Goal: Task Accomplishment & Management: Manage account settings

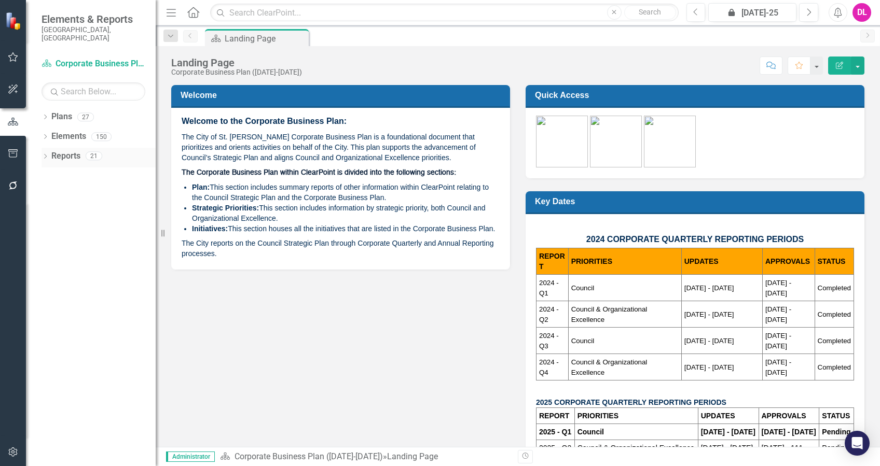
click at [42, 155] on icon "Dropdown" at bounding box center [44, 158] width 7 height 6
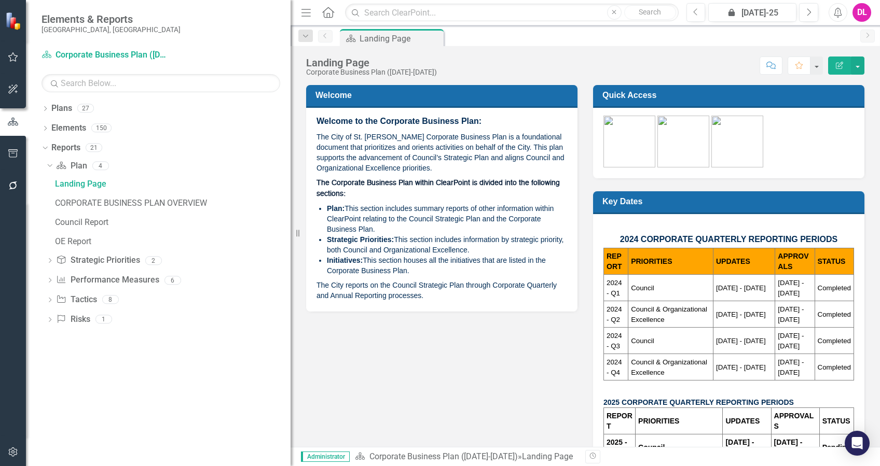
drag, startPoint x: 159, startPoint y: 136, endPoint x: 290, endPoint y: 134, distance: 131.8
click at [290, 134] on div "Resize" at bounding box center [294, 233] width 8 height 466
click at [44, 110] on icon "Dropdown" at bounding box center [44, 110] width 7 height 6
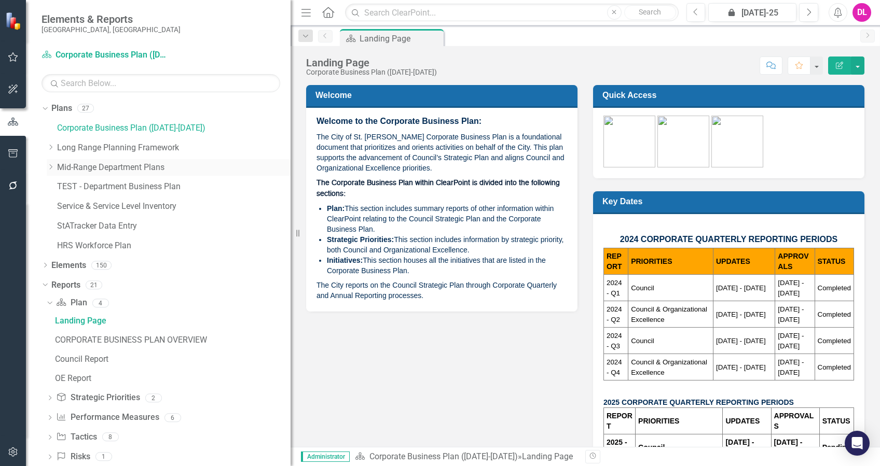
click at [50, 166] on icon "Dropdown" at bounding box center [51, 167] width 8 height 6
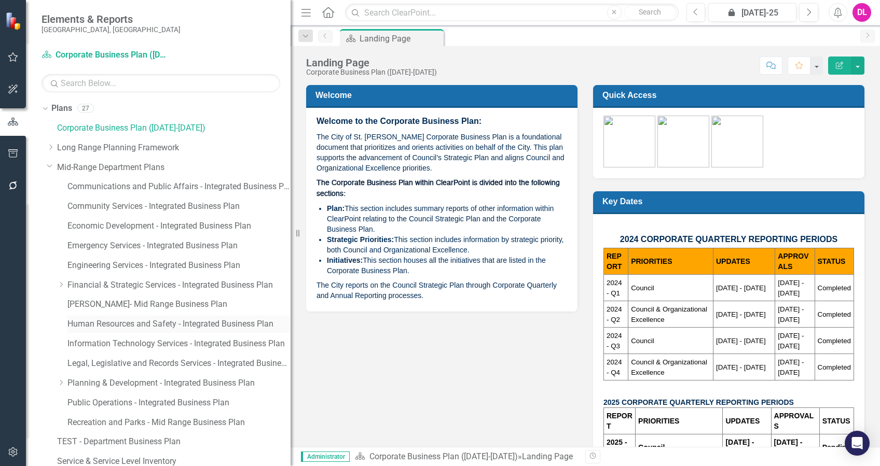
click at [101, 324] on link "Human Resources and Safety - Integrated Business Plan" at bounding box center [178, 324] width 223 height 12
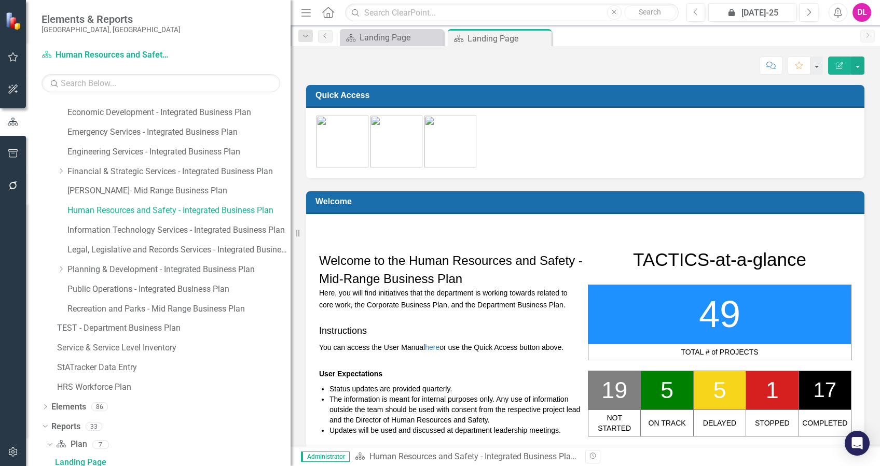
click at [46, 110] on div "Dropdown Plans 27 Corporate Business Plan ([DATE]-[DATE]) Dropdown Long Range P…" at bounding box center [165, 193] width 249 height 412
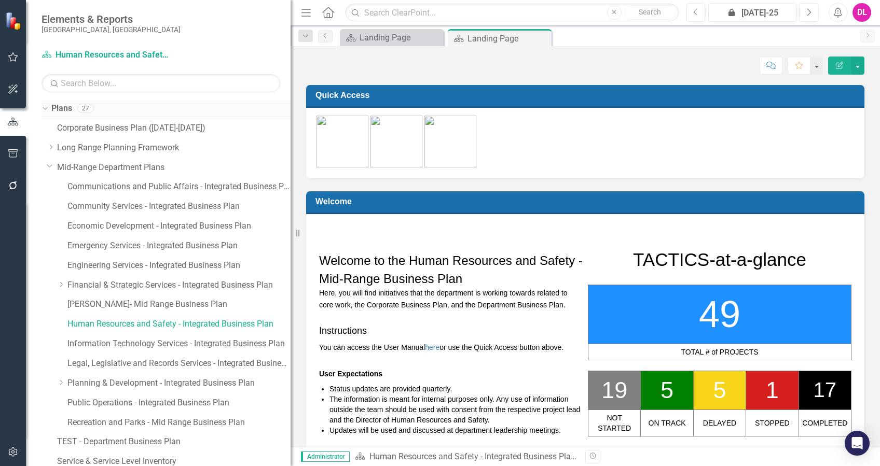
click at [45, 106] on icon "Dropdown" at bounding box center [44, 107] width 6 height 7
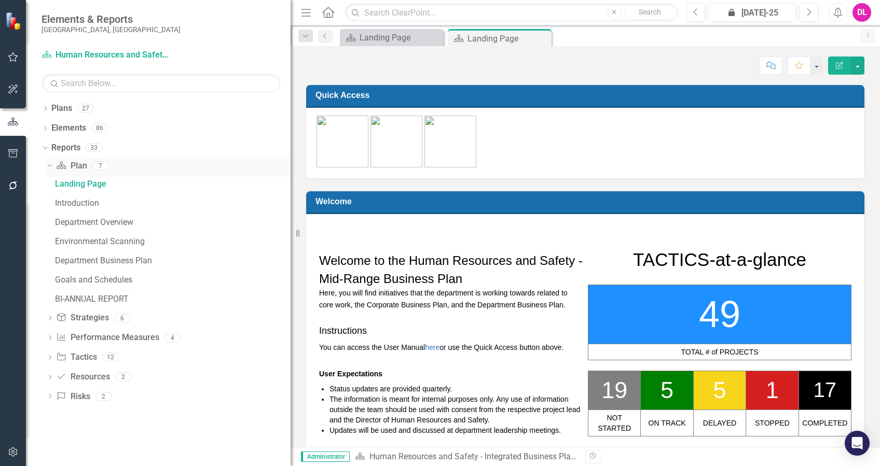
click at [48, 163] on icon "Dropdown" at bounding box center [49, 165] width 6 height 7
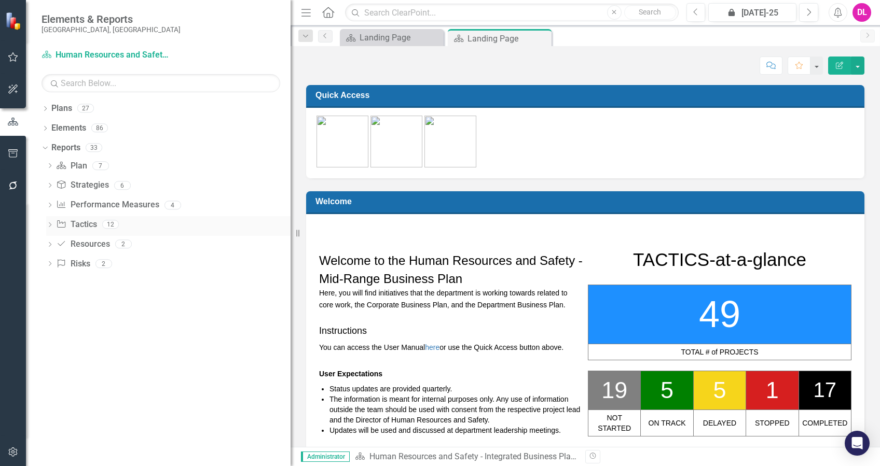
click at [51, 221] on div "Dropdown" at bounding box center [49, 225] width 7 height 9
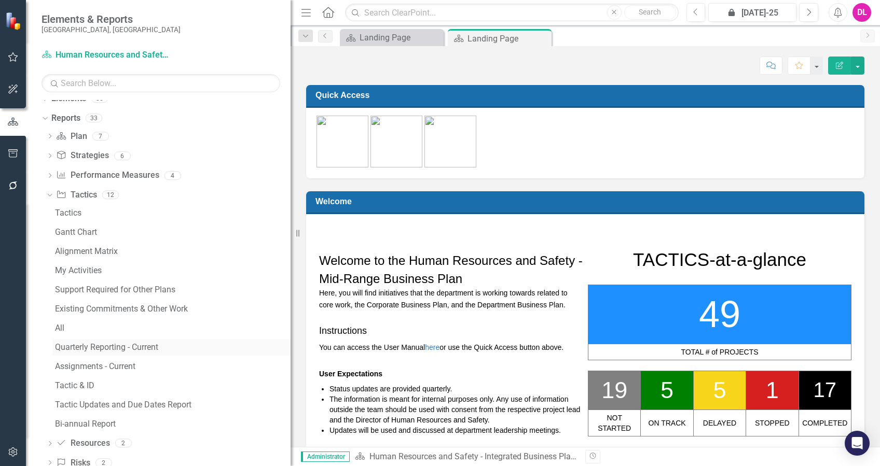
scroll to position [53, 0]
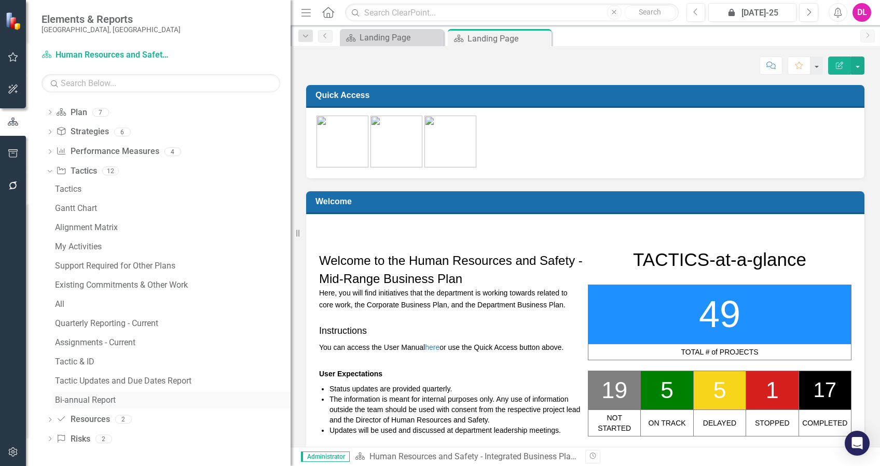
click at [90, 403] on div "Bi-annual Report" at bounding box center [172, 400] width 235 height 9
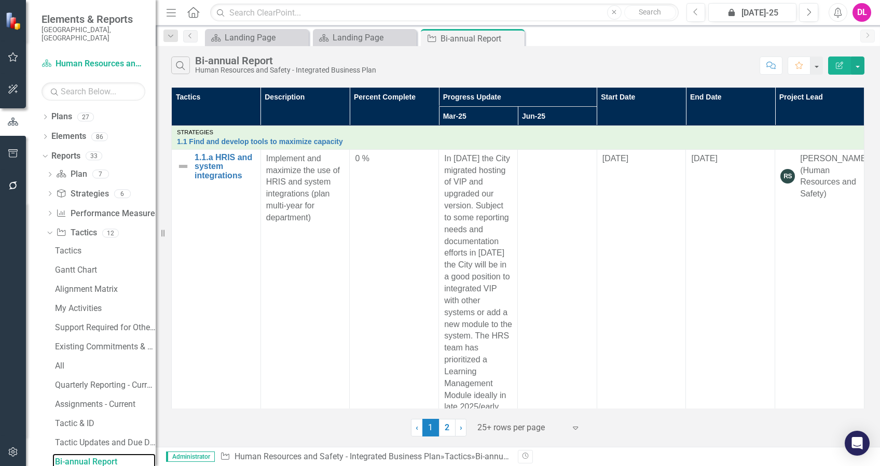
drag, startPoint x: 294, startPoint y: 229, endPoint x: 0, endPoint y: 216, distance: 294.4
click at [0, 219] on html "Elements & Reports City of [GEOGRAPHIC_DATA], [GEOGRAPHIC_DATA] Plan Human Reso…" at bounding box center [440, 233] width 880 height 466
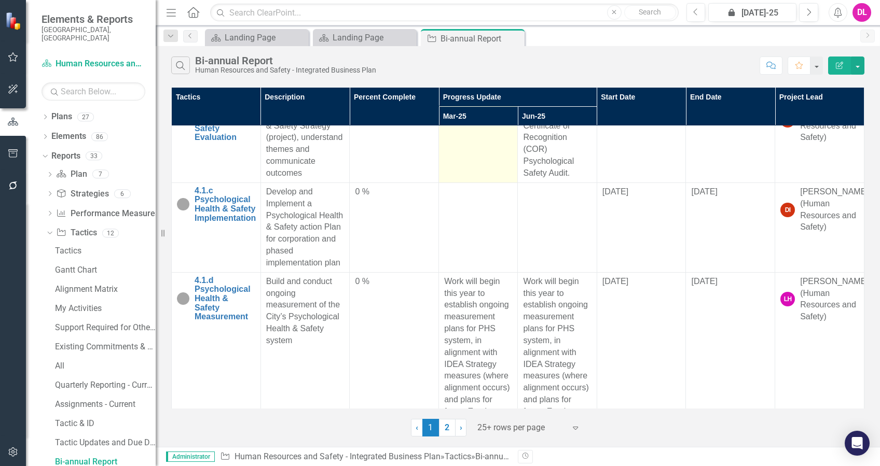
scroll to position [5187, 0]
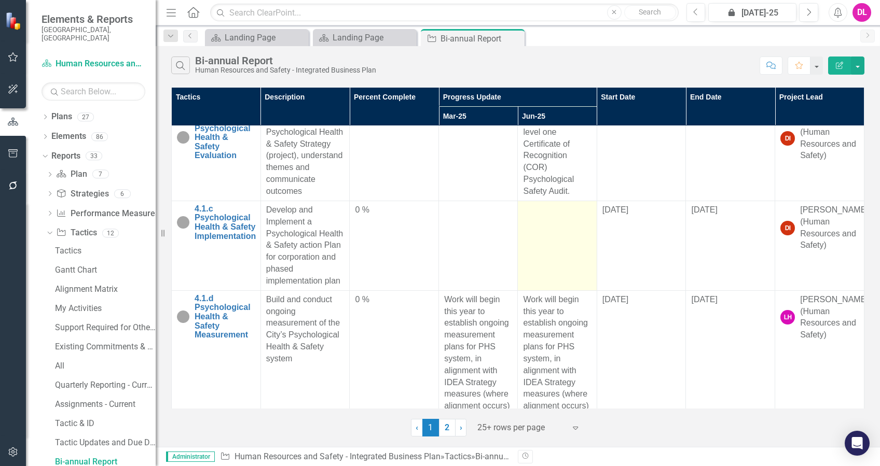
click at [543, 290] on td at bounding box center [557, 246] width 79 height 90
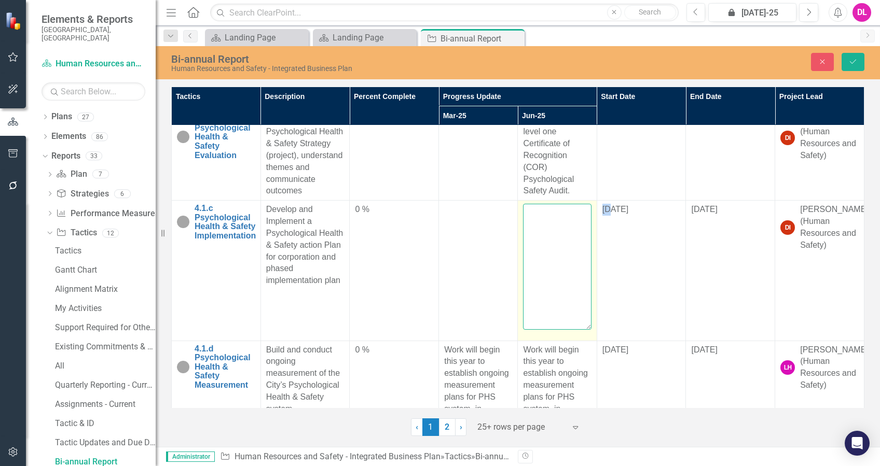
click at [543, 308] on textarea at bounding box center [557, 267] width 68 height 126
paste textarea "This is in place now and will continue to be audited each year, followed by the…"
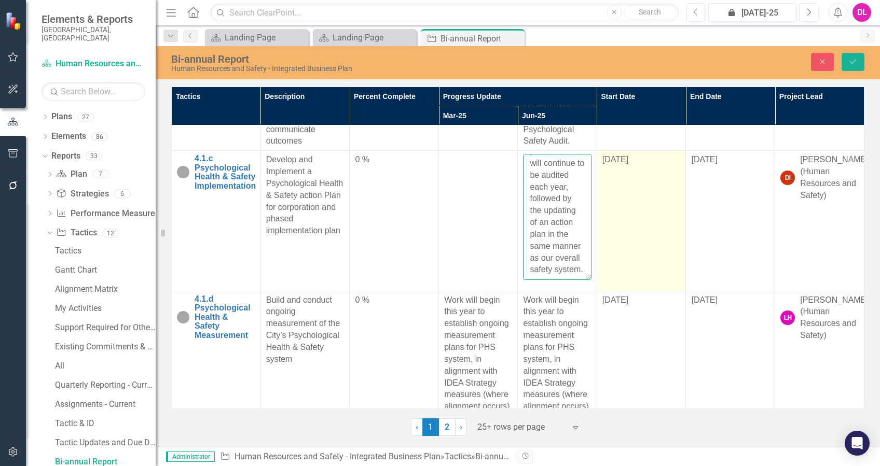
scroll to position [5259, 0]
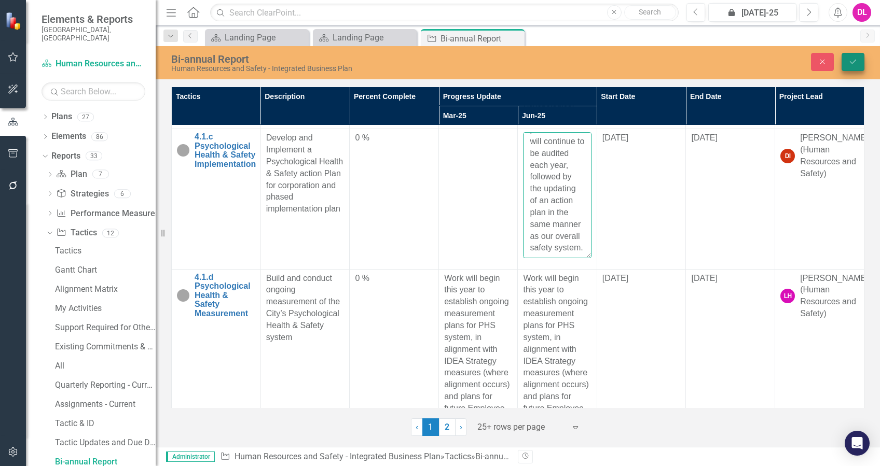
type textarea "This is in place now and will continue to be audited each year, followed by the…"
click at [862, 64] on button "Save" at bounding box center [852, 62] width 23 height 18
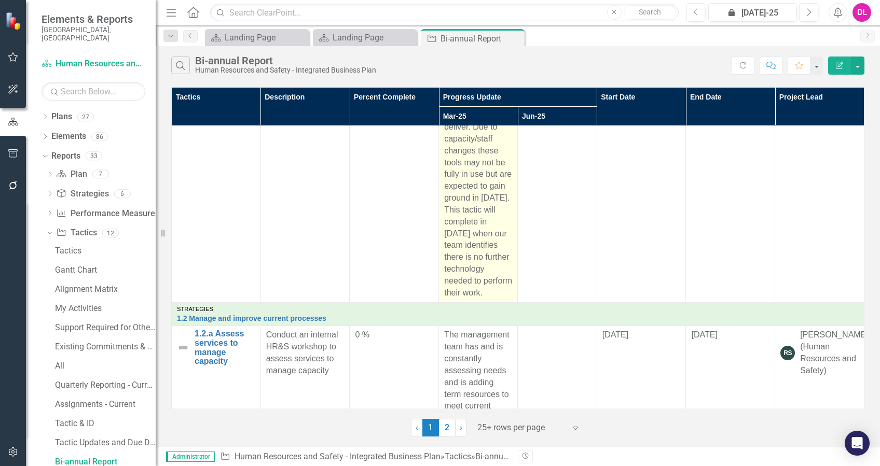
scroll to position [553, 0]
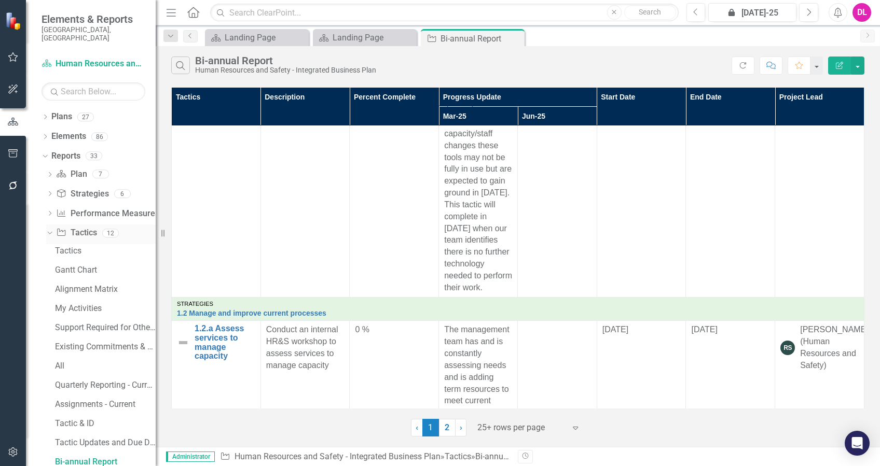
click at [53, 232] on div "Dropdown" at bounding box center [49, 234] width 7 height 5
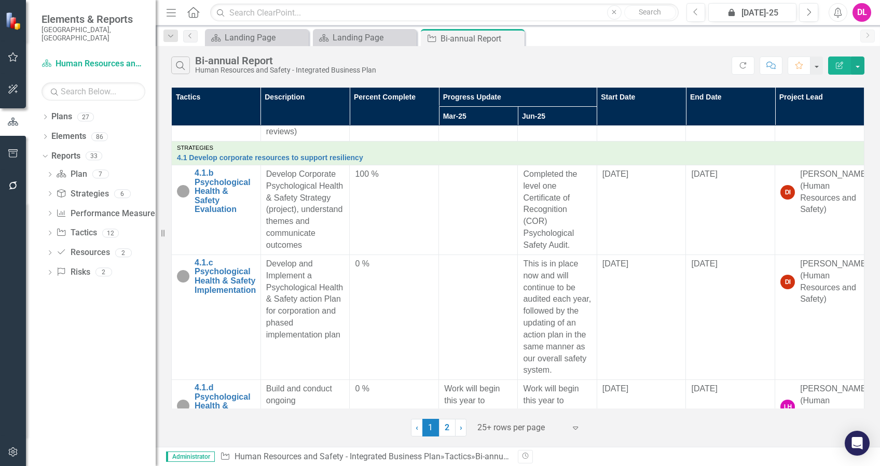
scroll to position [5203, 0]
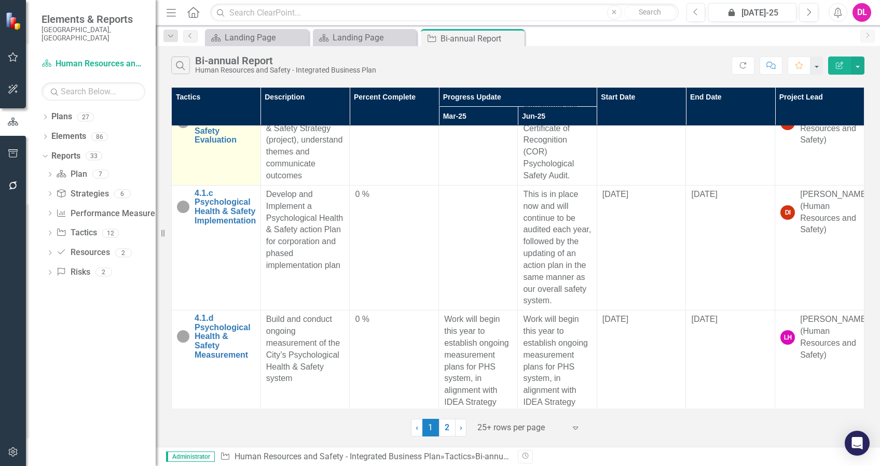
click at [178, 128] on img at bounding box center [183, 122] width 12 height 12
click at [182, 128] on img at bounding box center [183, 122] width 12 height 12
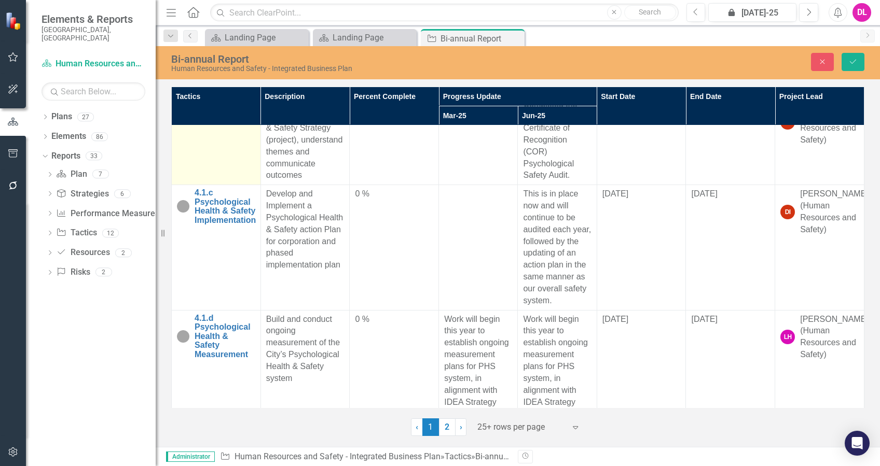
click at [192, 115] on div "Not Started" at bounding box center [186, 109] width 13 height 12
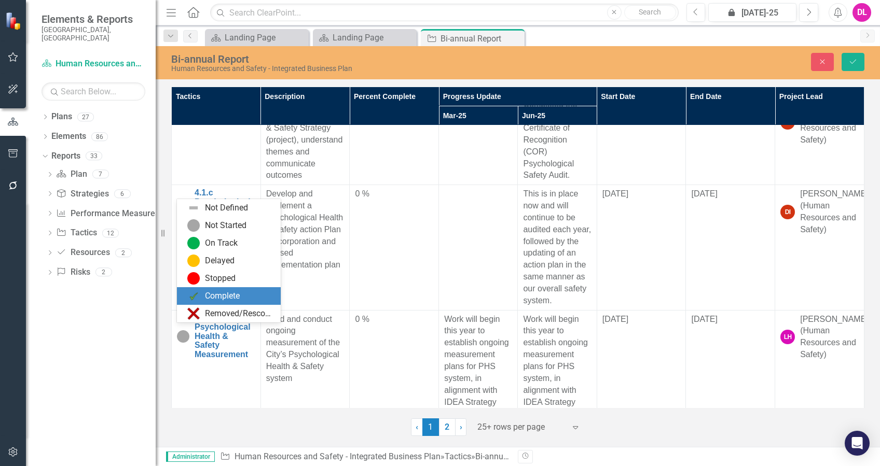
click at [224, 295] on div "Complete" at bounding box center [222, 296] width 35 height 12
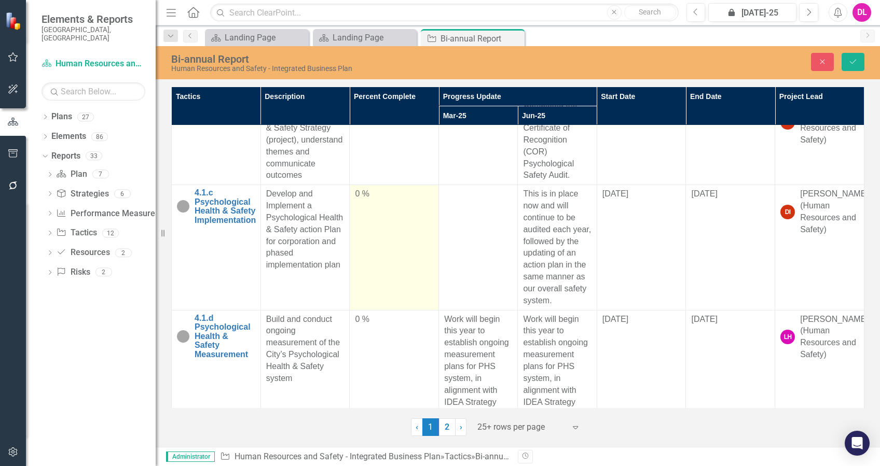
click at [372, 302] on td "0 %" at bounding box center [394, 247] width 89 height 125
click at [388, 287] on td "0 %" at bounding box center [394, 247] width 89 height 125
click at [425, 236] on div at bounding box center [394, 229] width 78 height 13
type input "100"
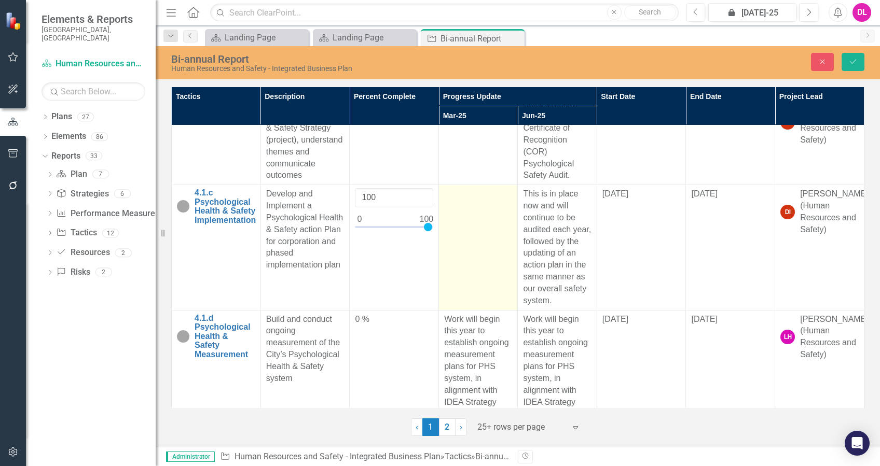
drag, startPoint x: 424, startPoint y: 307, endPoint x: 438, endPoint y: 307, distance: 14.0
click at [438, 307] on tr "4.1.c Psychological Health & Safety Implementation Link Map View Link Map Edit …" at bounding box center [518, 247] width 692 height 125
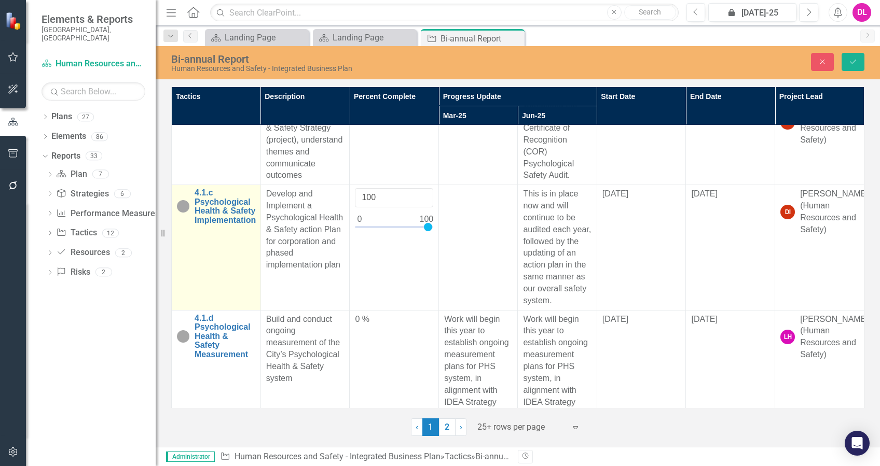
click at [183, 213] on img at bounding box center [183, 206] width 12 height 12
click at [195, 203] on icon "Expand" at bounding box center [200, 199] width 10 height 8
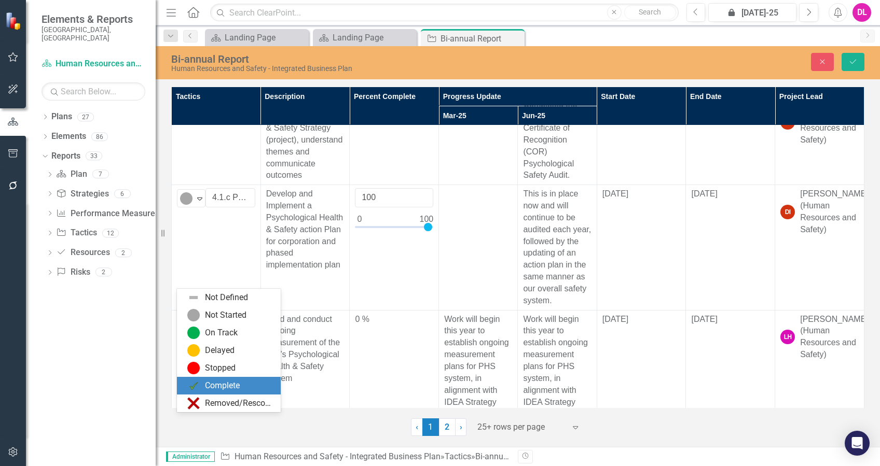
click at [224, 386] on div "Complete" at bounding box center [222, 386] width 35 height 12
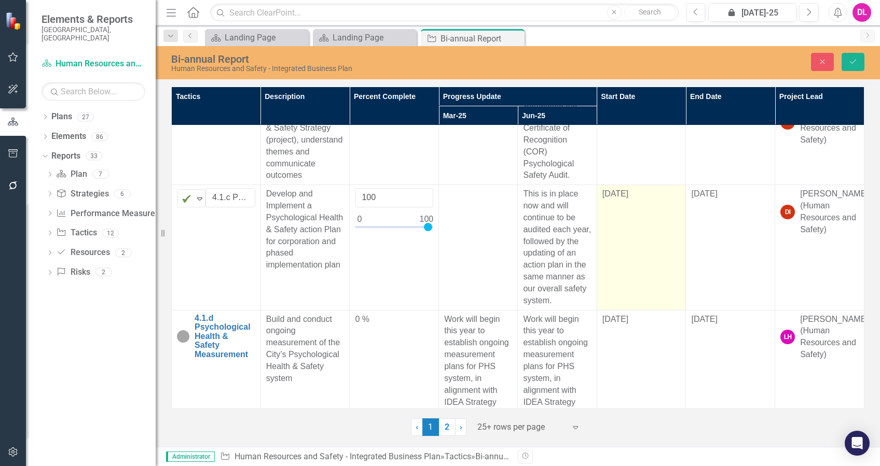
click at [645, 310] on td "[DATE]" at bounding box center [641, 247] width 89 height 125
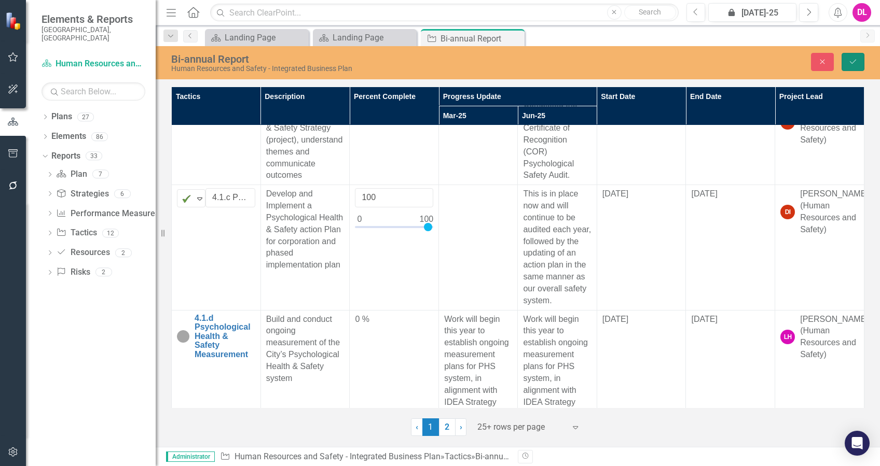
click at [855, 62] on icon "Save" at bounding box center [852, 61] width 9 height 7
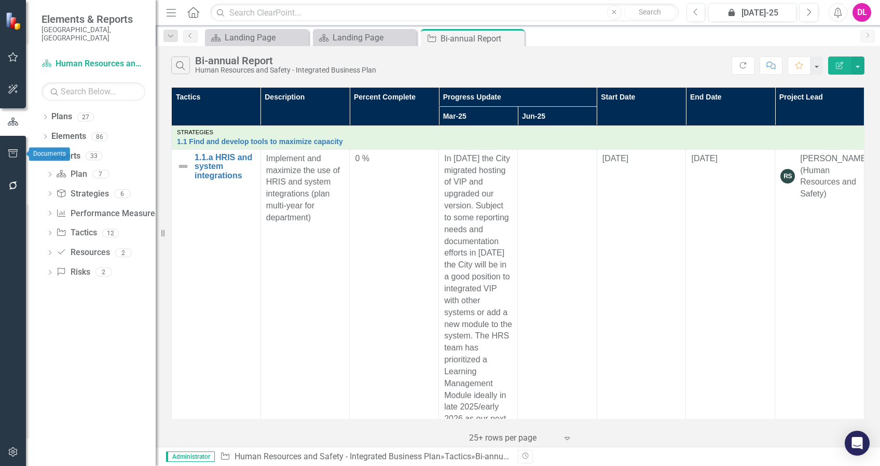
click at [12, 160] on button "button" at bounding box center [13, 154] width 23 height 22
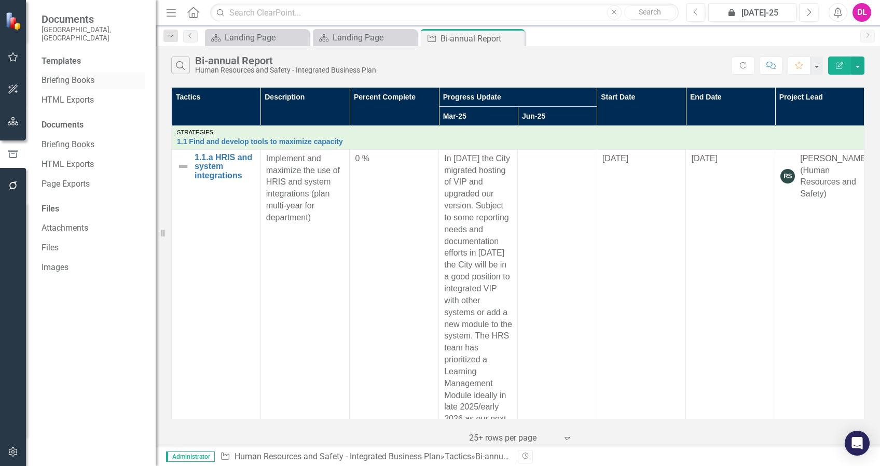
click at [63, 75] on link "Briefing Books" at bounding box center [93, 81] width 104 height 12
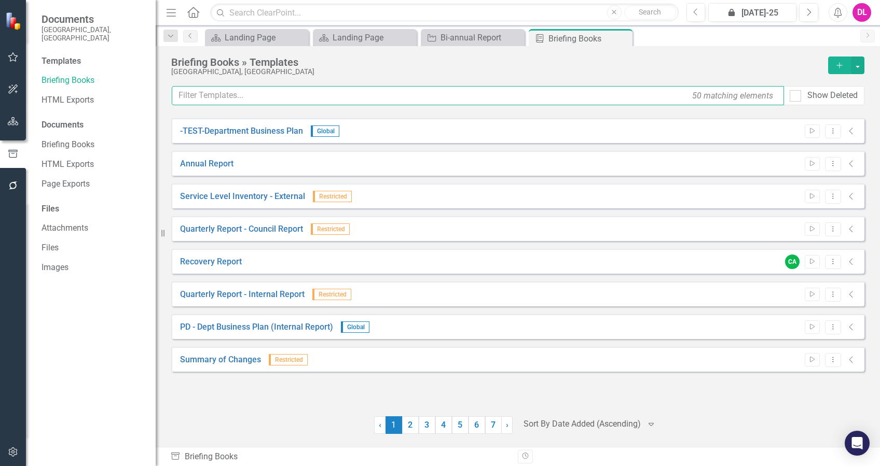
click at [487, 91] on input "text" at bounding box center [478, 95] width 612 height 19
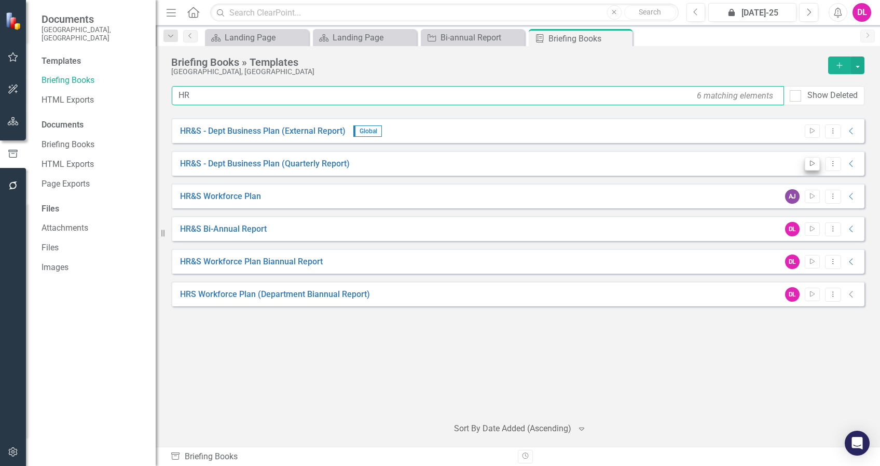
type input "HR"
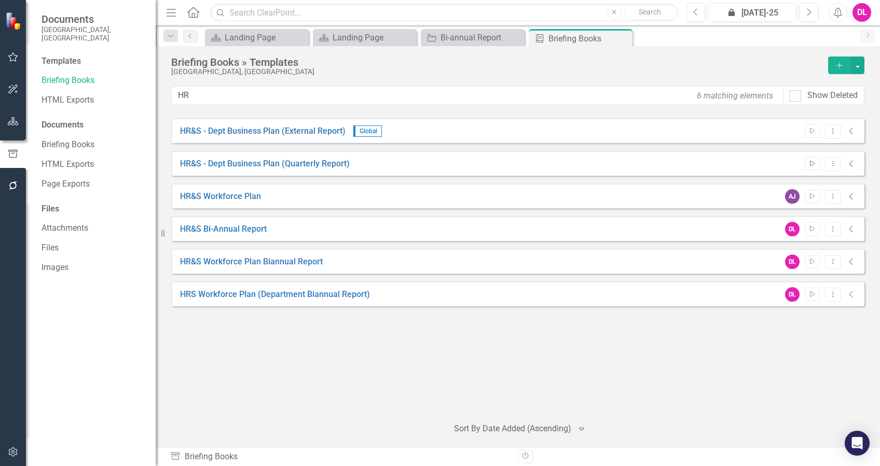
click at [812, 161] on icon "Start" at bounding box center [812, 164] width 8 height 6
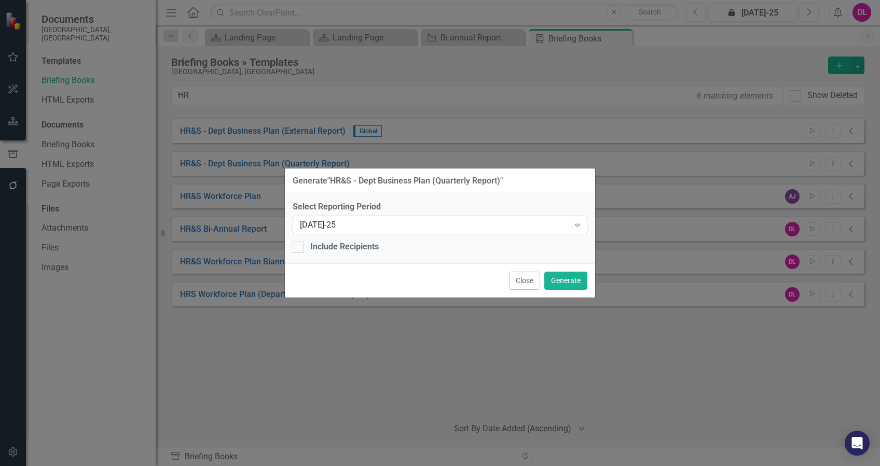
click at [506, 224] on div "[DATE]-25" at bounding box center [434, 225] width 269 height 12
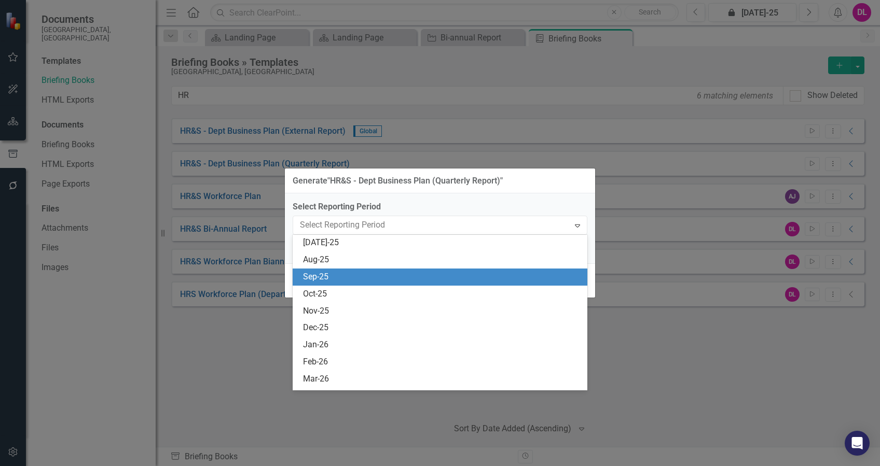
scroll to position [3474, 0]
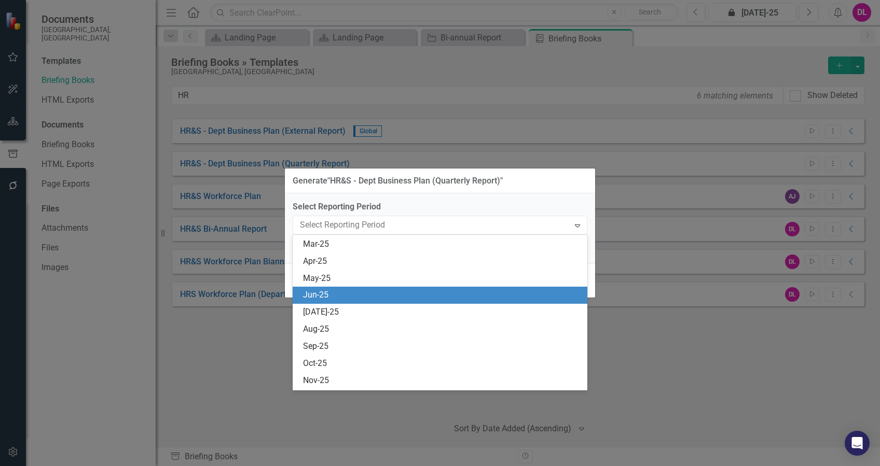
click at [328, 294] on div "Jun-25" at bounding box center [442, 295] width 278 height 12
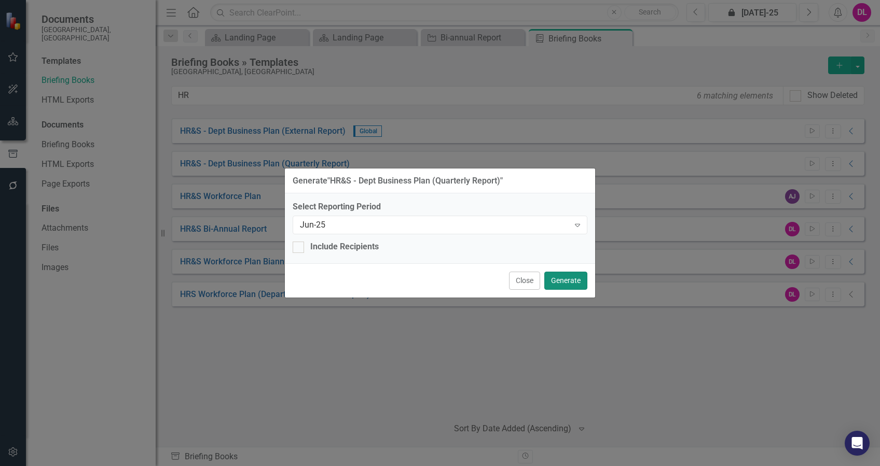
click at [567, 278] on button "Generate" at bounding box center [565, 281] width 43 height 18
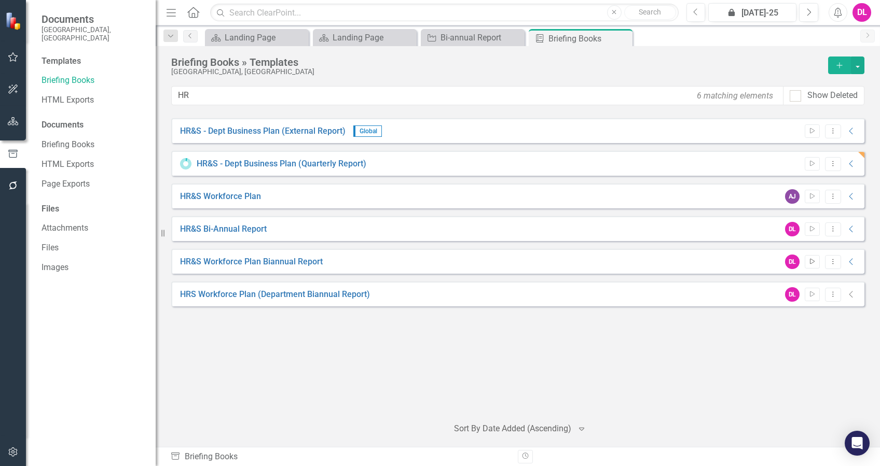
click at [811, 265] on icon "Start" at bounding box center [812, 262] width 8 height 6
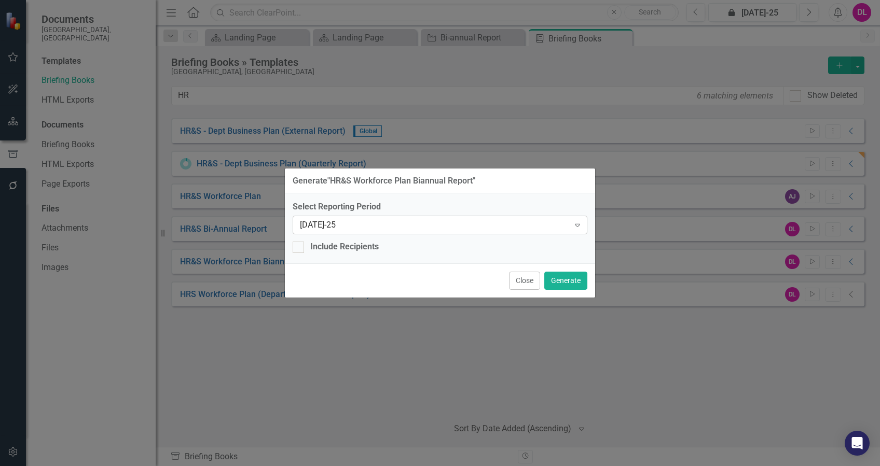
click at [327, 227] on div "[DATE]-25" at bounding box center [434, 225] width 269 height 12
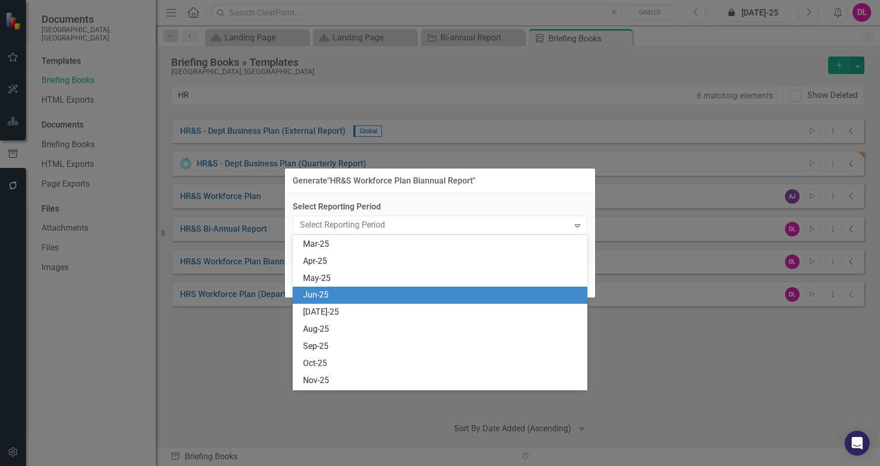
click at [323, 296] on div "Jun-25" at bounding box center [442, 295] width 278 height 12
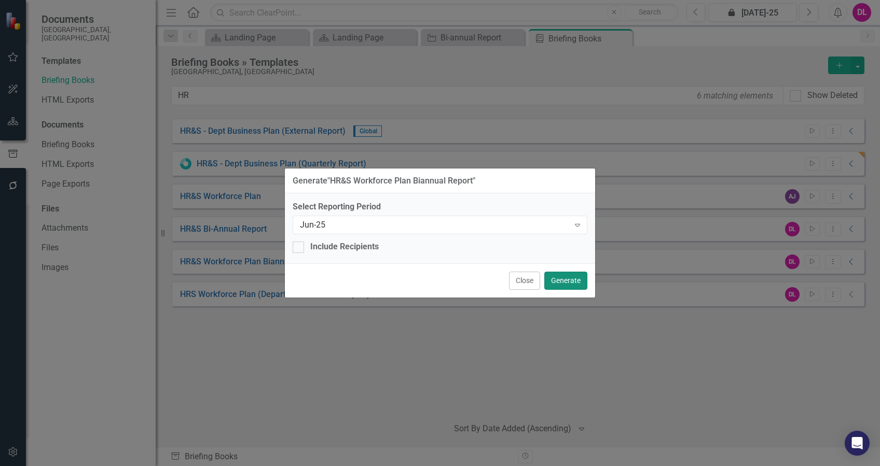
click at [568, 283] on button "Generate" at bounding box center [565, 281] width 43 height 18
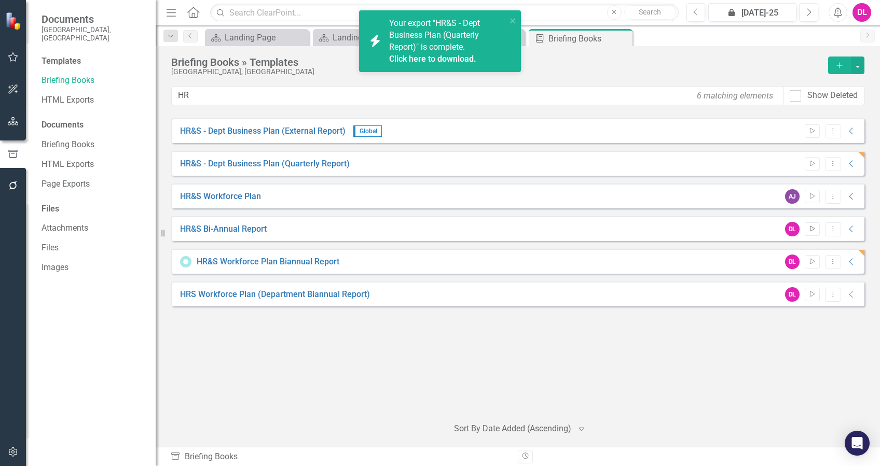
click at [813, 226] on icon "Start" at bounding box center [812, 229] width 8 height 6
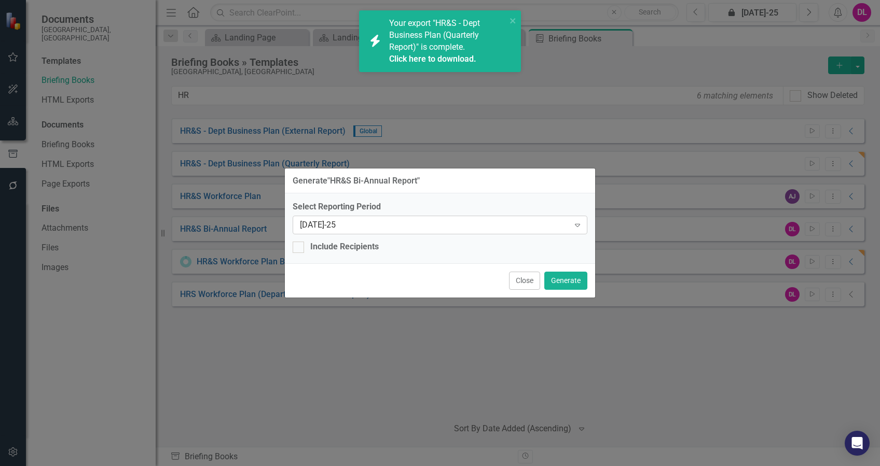
click at [320, 224] on div "[DATE]-25" at bounding box center [434, 225] width 269 height 12
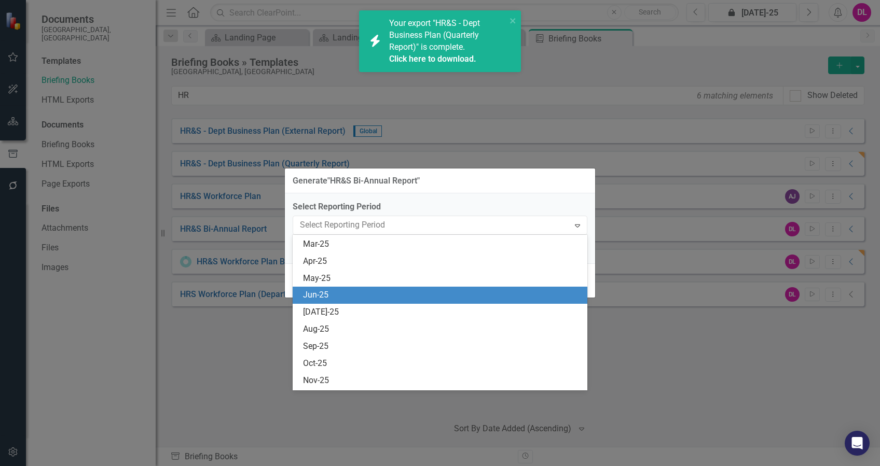
click at [328, 295] on div "Jun-25" at bounding box center [442, 295] width 278 height 12
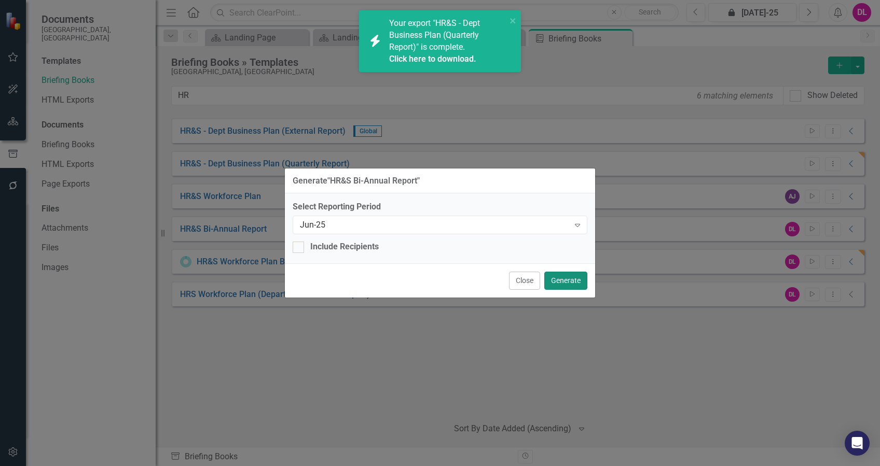
click at [562, 280] on button "Generate" at bounding box center [565, 281] width 43 height 18
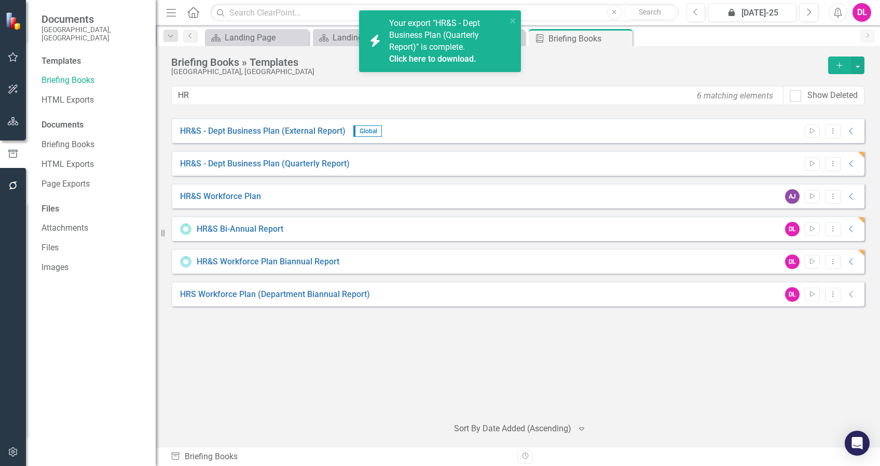
click at [423, 353] on div "HR&S - Dept Business Plan (External Report) Global Start Dropdown Menu Collapse…" at bounding box center [517, 263] width 693 height 290
click at [419, 54] on link "Click here to download." at bounding box center [432, 59] width 87 height 10
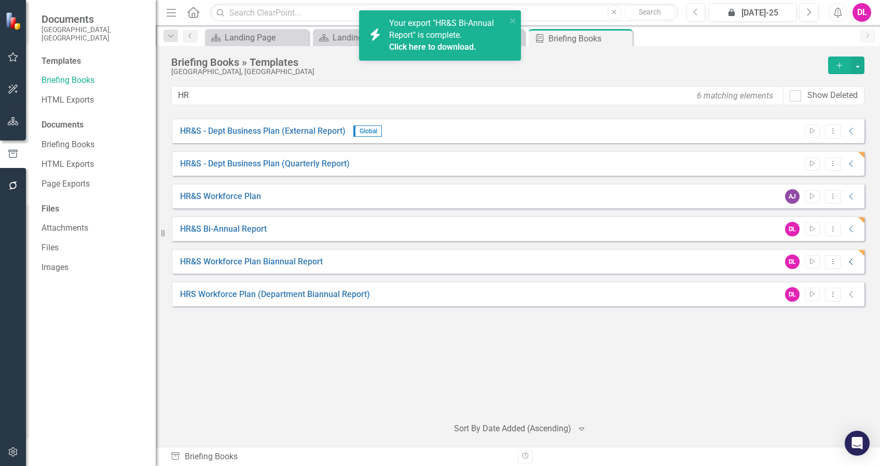
click at [850, 264] on icon "Collapse" at bounding box center [851, 262] width 10 height 8
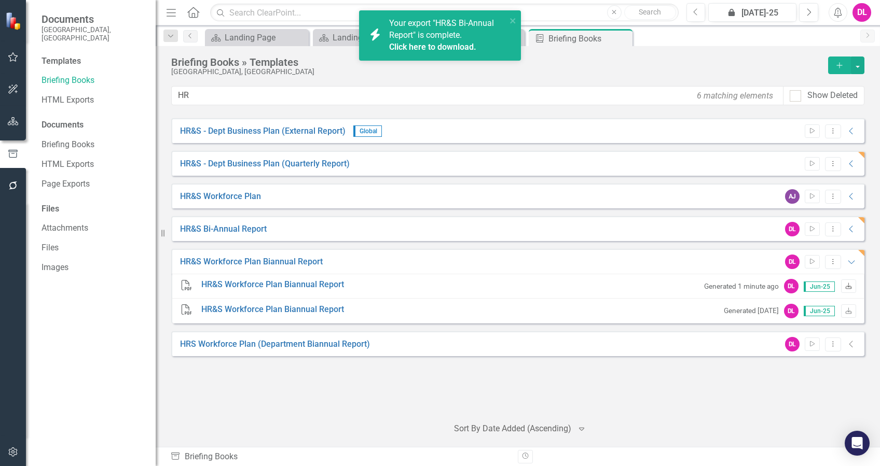
click at [851, 285] on icon "Download" at bounding box center [848, 287] width 8 height 6
click at [853, 229] on icon "Collapse" at bounding box center [851, 229] width 10 height 8
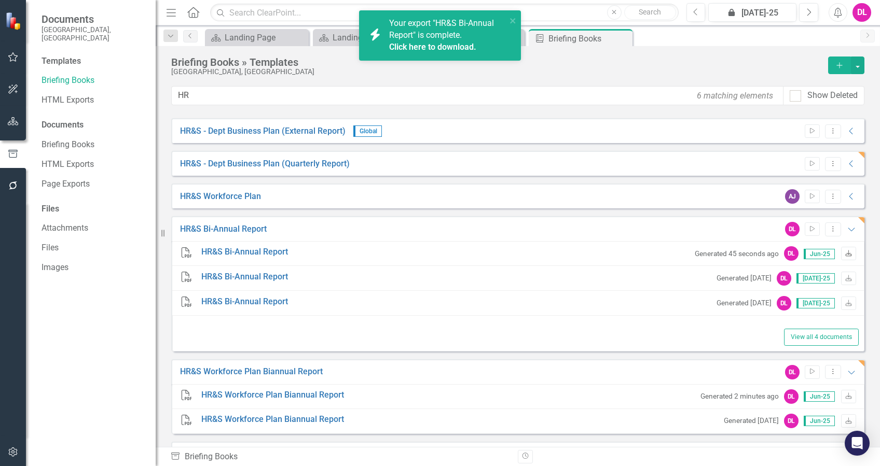
click at [841, 258] on link "Download" at bounding box center [848, 253] width 15 height 13
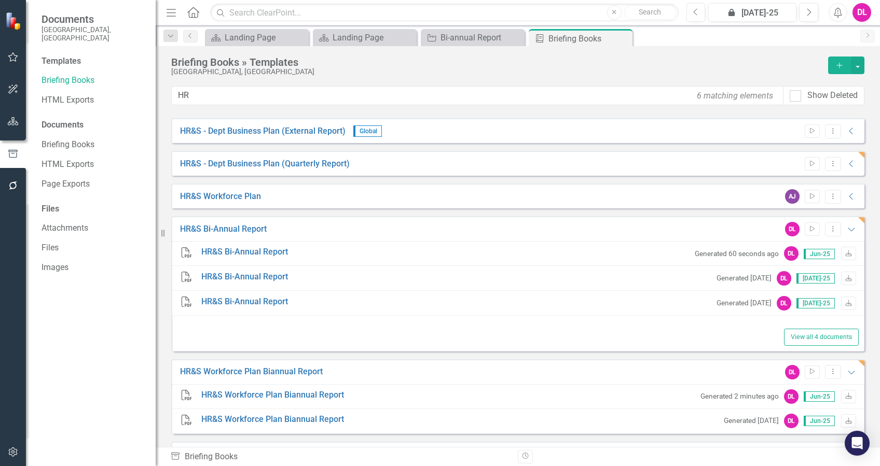
drag, startPoint x: 249, startPoint y: 228, endPoint x: 590, endPoint y: 227, distance: 341.3
click at [590, 227] on div "HR&S Bi-Annual Report DL Start Dropdown Menu Expanded" at bounding box center [517, 228] width 693 height 25
click at [846, 230] on icon "Expanded" at bounding box center [851, 229] width 10 height 8
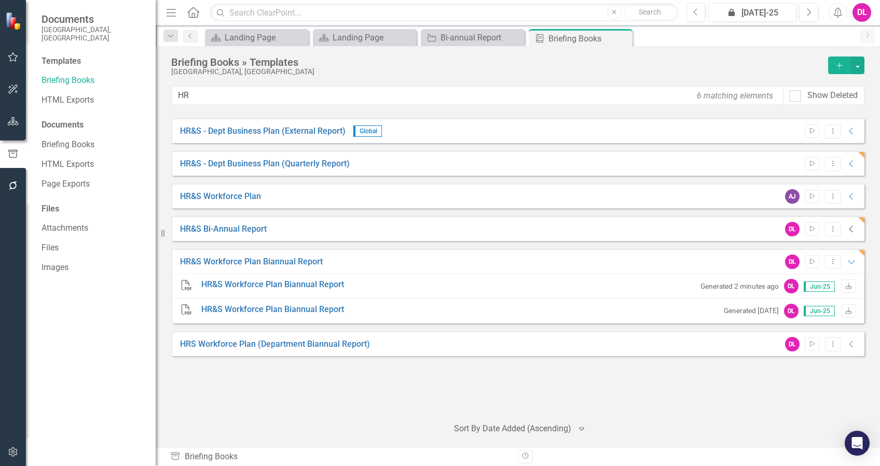
click at [853, 232] on icon "Collapse" at bounding box center [851, 229] width 10 height 8
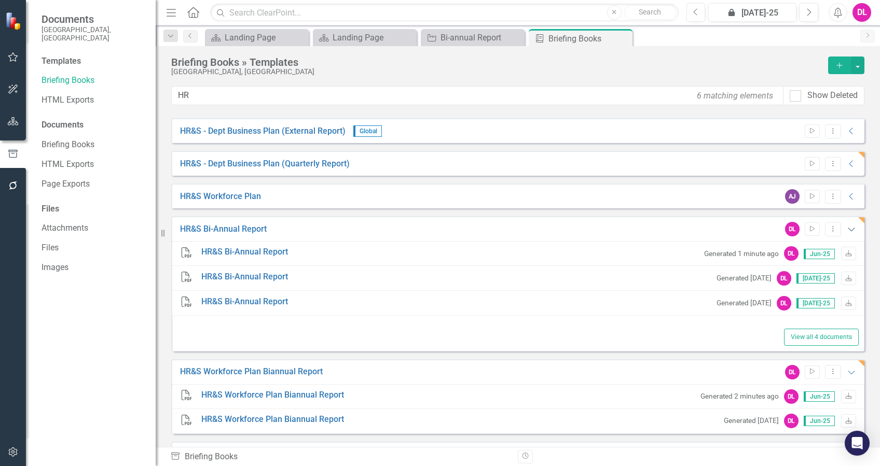
click at [846, 232] on icon "Expanded" at bounding box center [851, 229] width 10 height 8
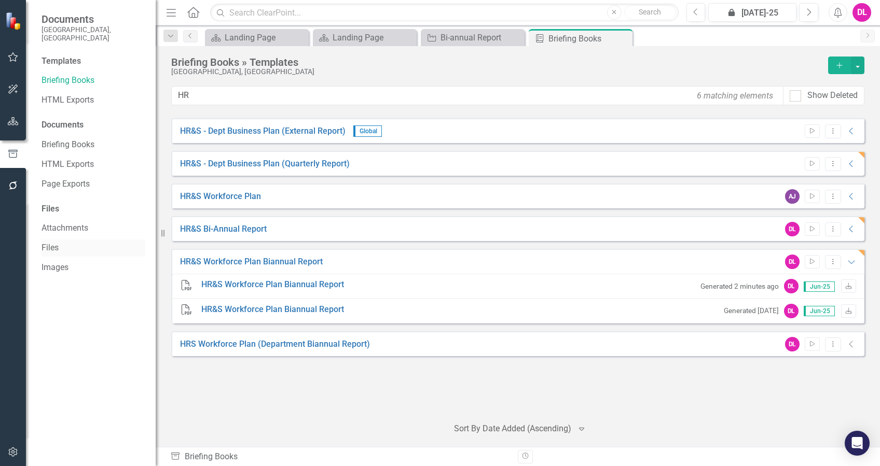
drag, startPoint x: 201, startPoint y: 225, endPoint x: 85, endPoint y: 232, distance: 116.4
click at [85, 232] on div "Documents City of [GEOGRAPHIC_DATA][PERSON_NAME][GEOGRAPHIC_DATA] Templates Bri…" at bounding box center [78, 233] width 156 height 466
click at [837, 63] on icon "Add" at bounding box center [839, 65] width 9 height 7
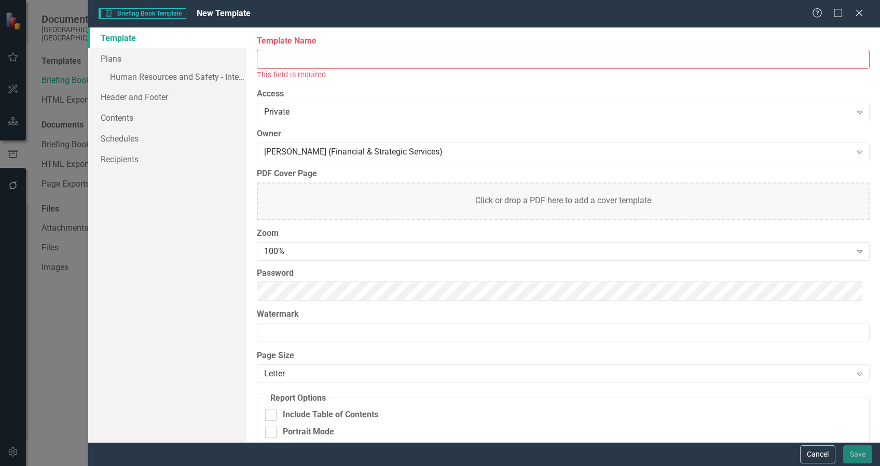
drag, startPoint x: 826, startPoint y: 460, endPoint x: 786, endPoint y: 448, distance: 41.7
click at [826, 460] on button "Cancel" at bounding box center [817, 455] width 35 height 18
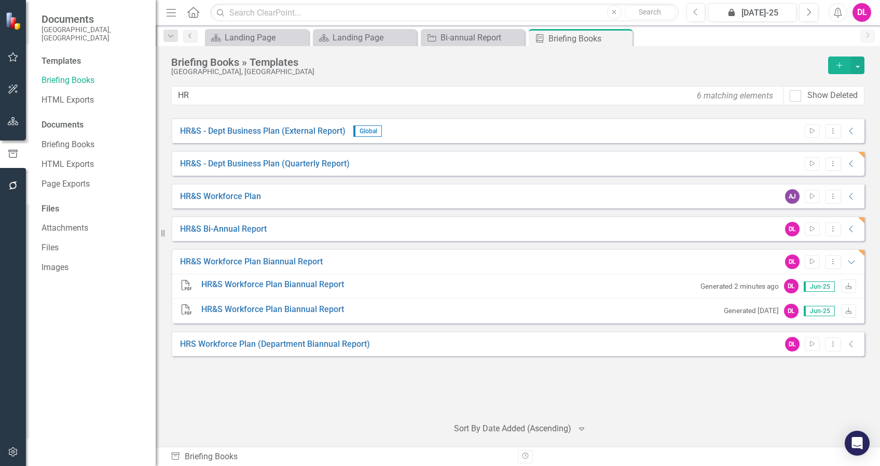
drag, startPoint x: 248, startPoint y: 228, endPoint x: 164, endPoint y: 230, distance: 83.5
click at [164, 230] on div "Resize" at bounding box center [160, 233] width 8 height 466
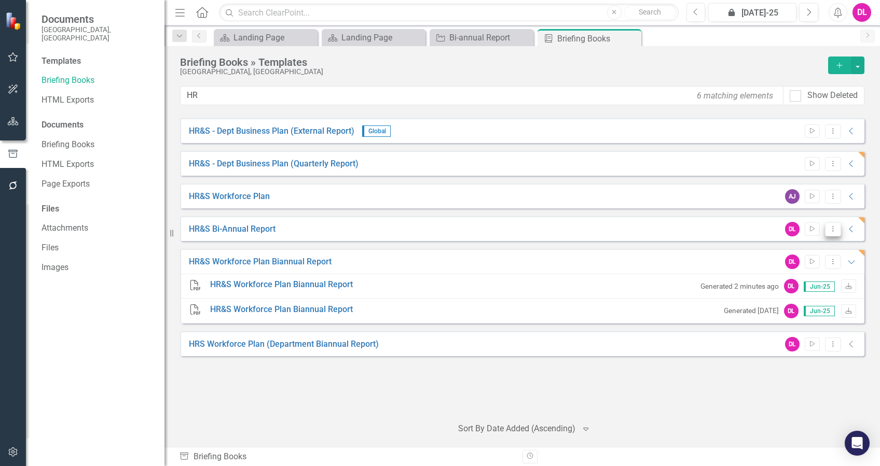
click at [829, 226] on icon "Dropdown Menu" at bounding box center [832, 229] width 9 height 7
click at [802, 284] on link "Edit Edit Template" at bounding box center [792, 284] width 96 height 19
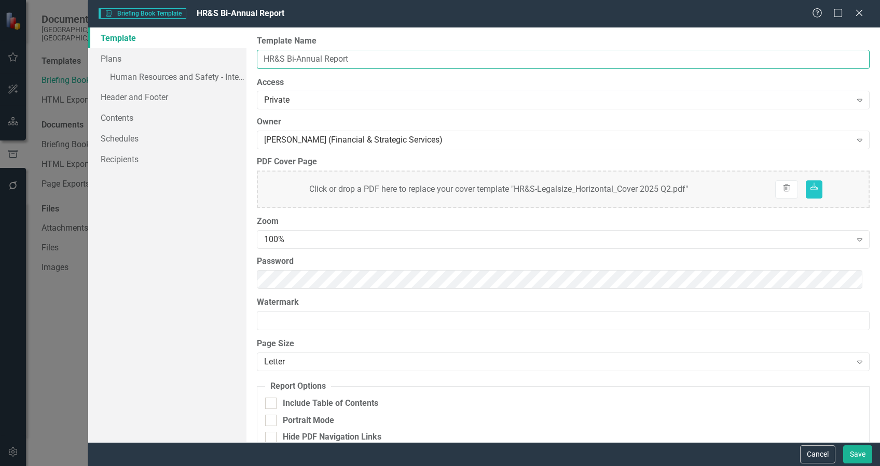
click at [331, 59] on input "HR&S Bi-Annual Report" at bounding box center [563, 59] width 613 height 19
click at [299, 56] on input "HR&S Bi-Annual Report" at bounding box center [563, 59] width 613 height 19
type input "HR&S Biannual Department Plan Report"
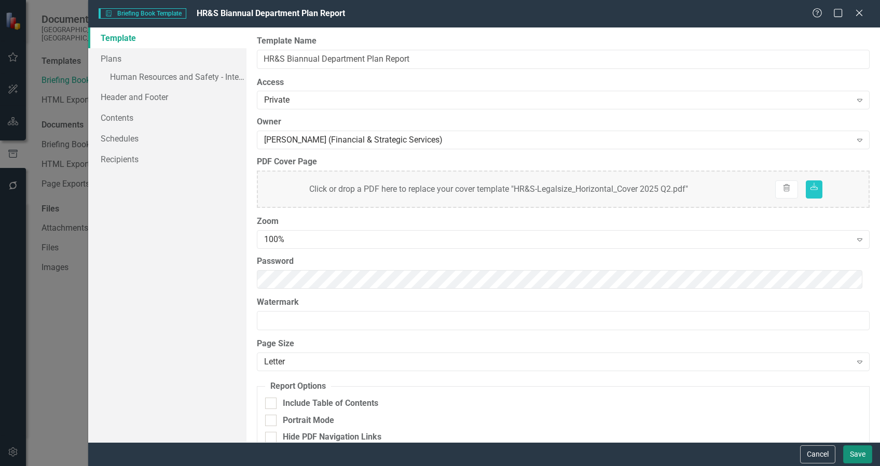
click at [864, 455] on button "Save" at bounding box center [857, 455] width 29 height 18
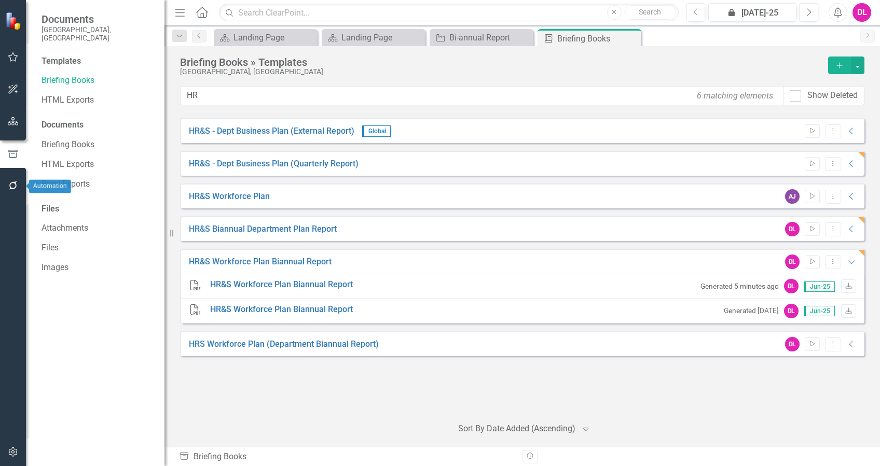
click at [12, 186] on icon "button" at bounding box center [13, 186] width 11 height 8
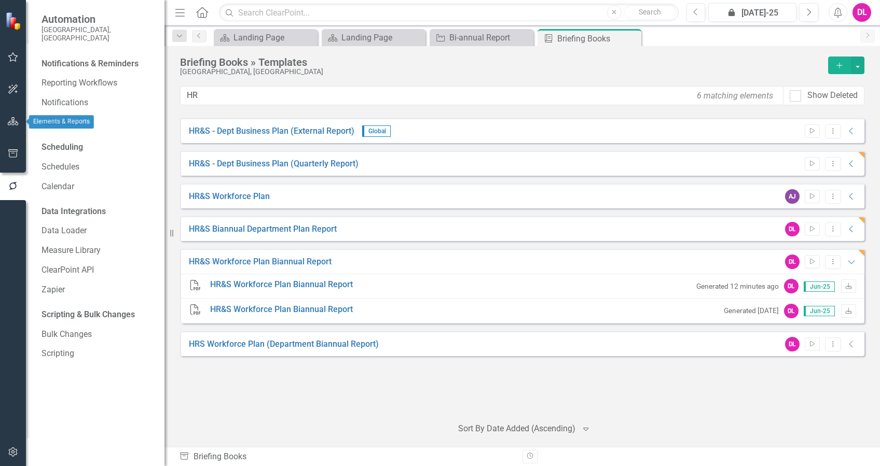
click at [17, 123] on icon "button" at bounding box center [13, 121] width 11 height 8
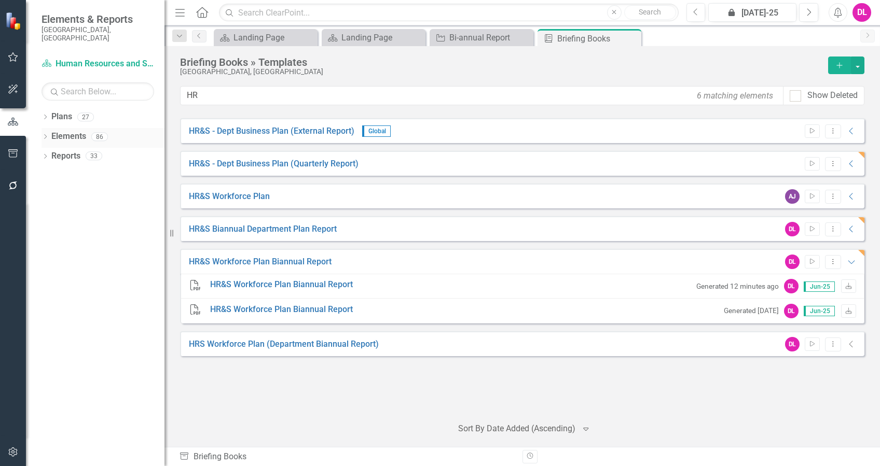
click at [45, 135] on icon "Dropdown" at bounding box center [44, 138] width 7 height 6
click at [46, 253] on icon "Dropdown" at bounding box center [44, 256] width 7 height 6
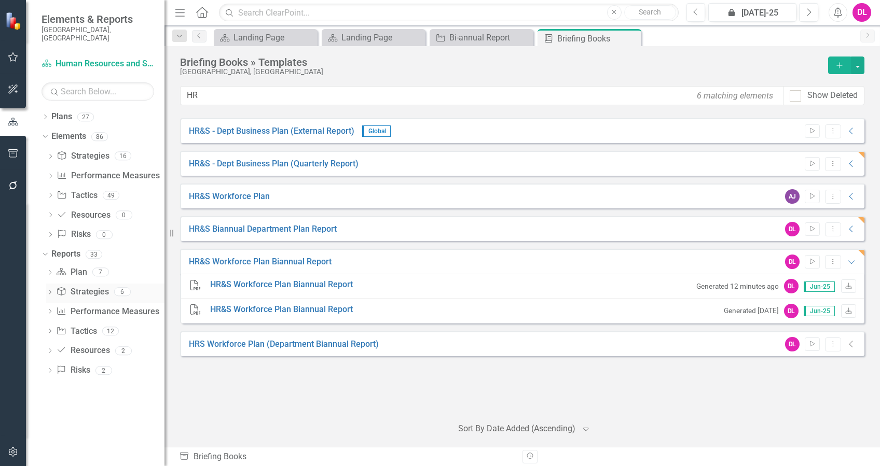
click at [51, 289] on div "Dropdown" at bounding box center [49, 293] width 7 height 9
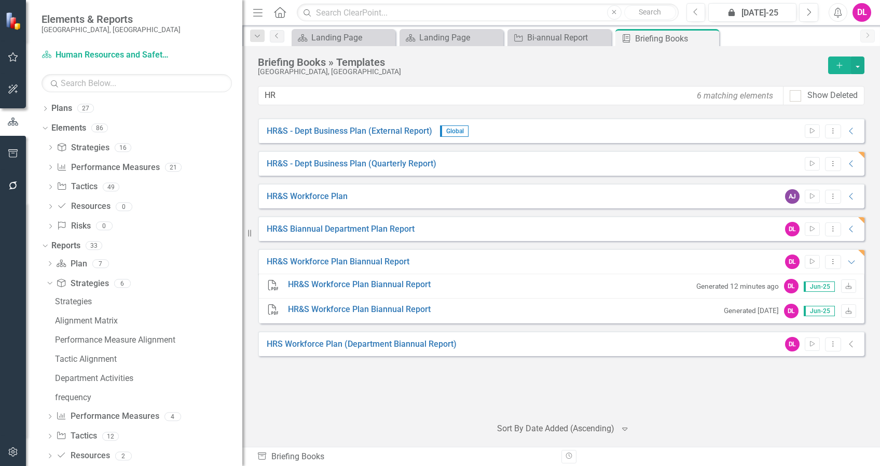
drag, startPoint x: 169, startPoint y: 326, endPoint x: 242, endPoint y: 325, distance: 73.7
click at [242, 325] on div "Resize" at bounding box center [246, 233] width 8 height 466
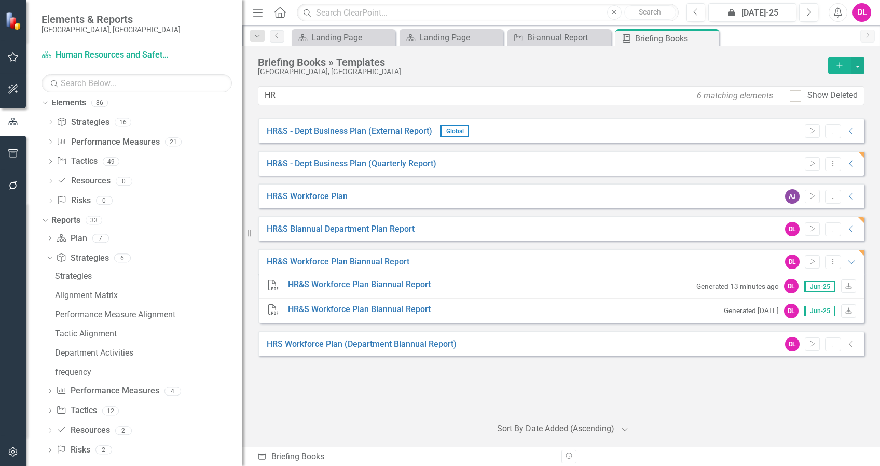
scroll to position [36, 0]
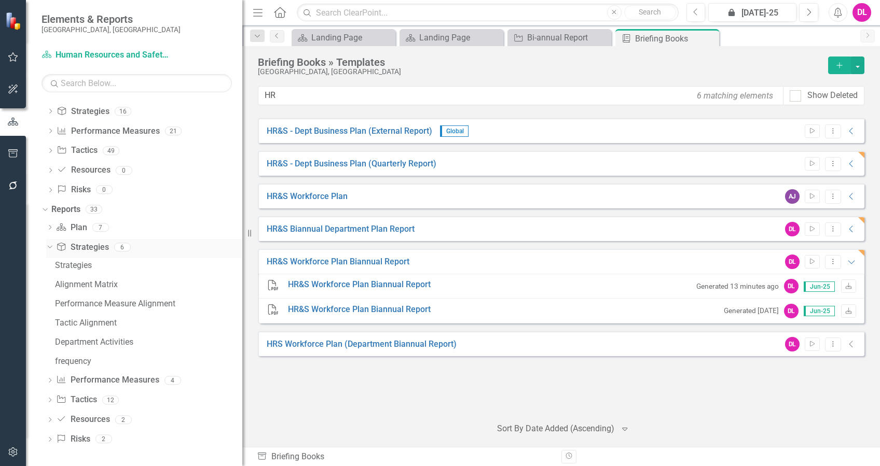
click at [49, 247] on icon "Dropdown" at bounding box center [49, 246] width 6 height 7
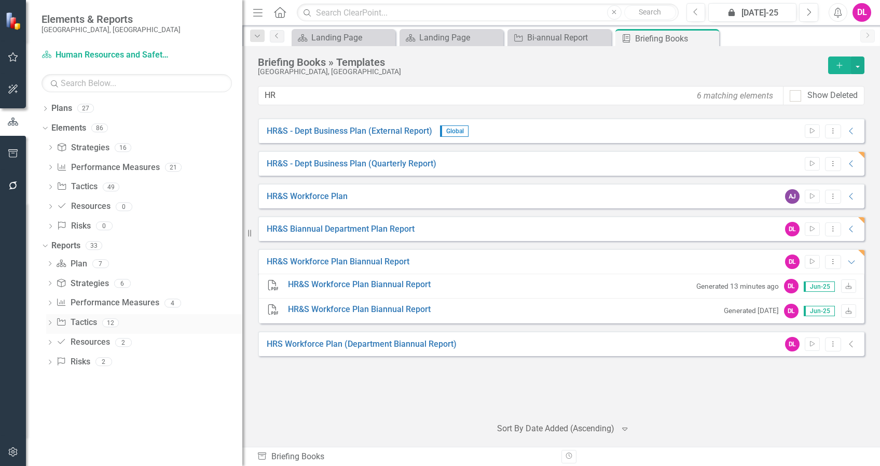
click at [48, 322] on icon "Dropdown" at bounding box center [49, 324] width 7 height 6
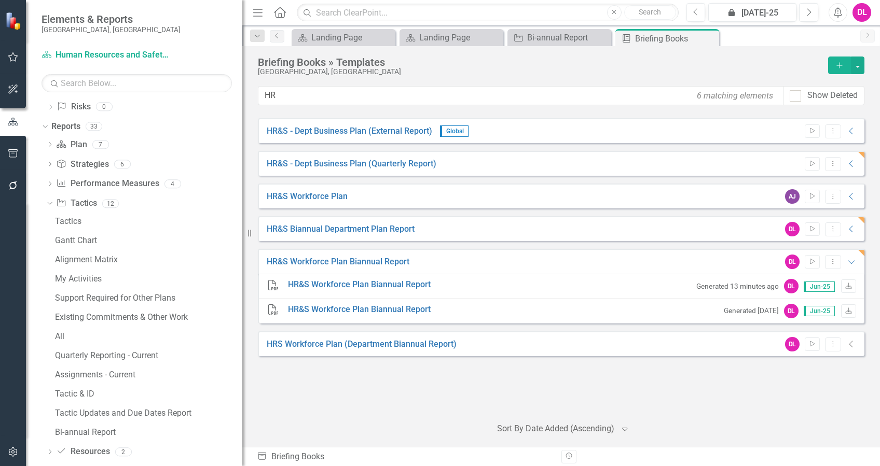
scroll to position [138, 0]
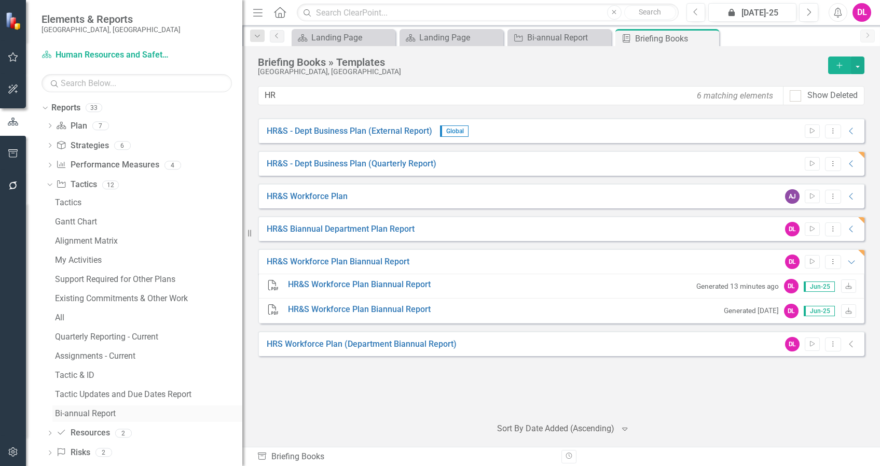
click at [101, 413] on div "Bi-annual Report" at bounding box center [148, 413] width 187 height 9
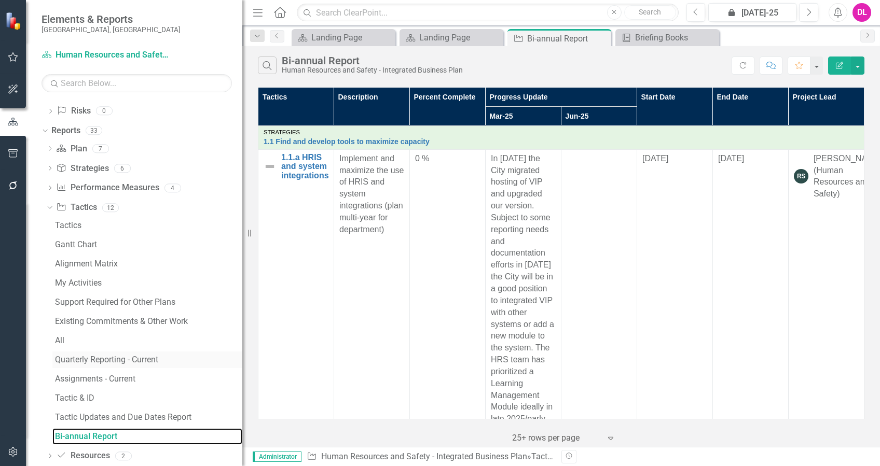
scroll to position [94, 0]
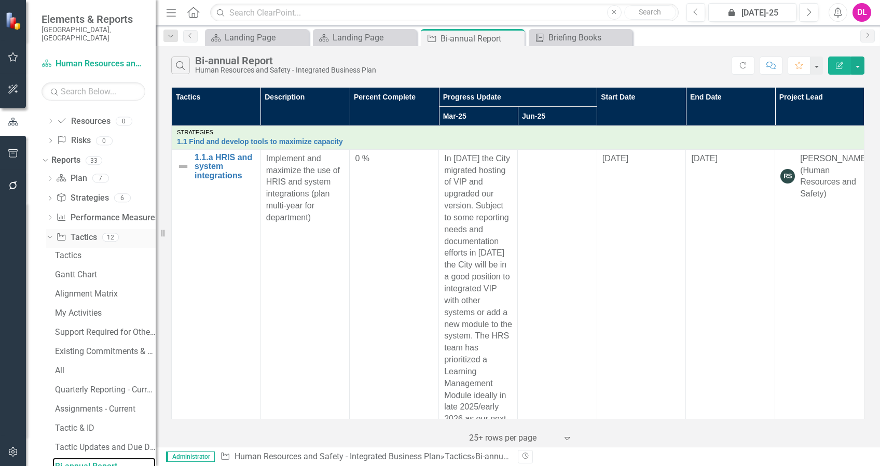
drag, startPoint x: 247, startPoint y: 231, endPoint x: 134, endPoint y: 226, distance: 113.2
click at [134, 226] on div "Elements & Reports City of [GEOGRAPHIC_DATA], [GEOGRAPHIC_DATA] Plan Human Reso…" at bounding box center [78, 233] width 156 height 466
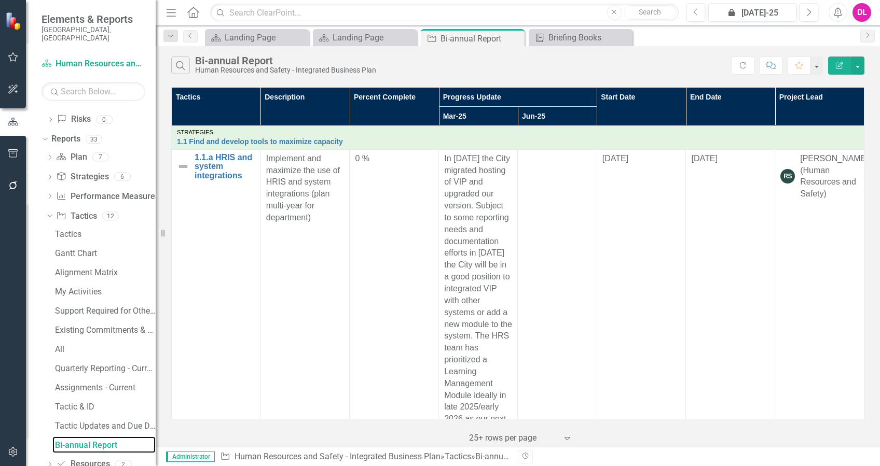
scroll to position [116, 0]
